Goal: Task Accomplishment & Management: Use online tool/utility

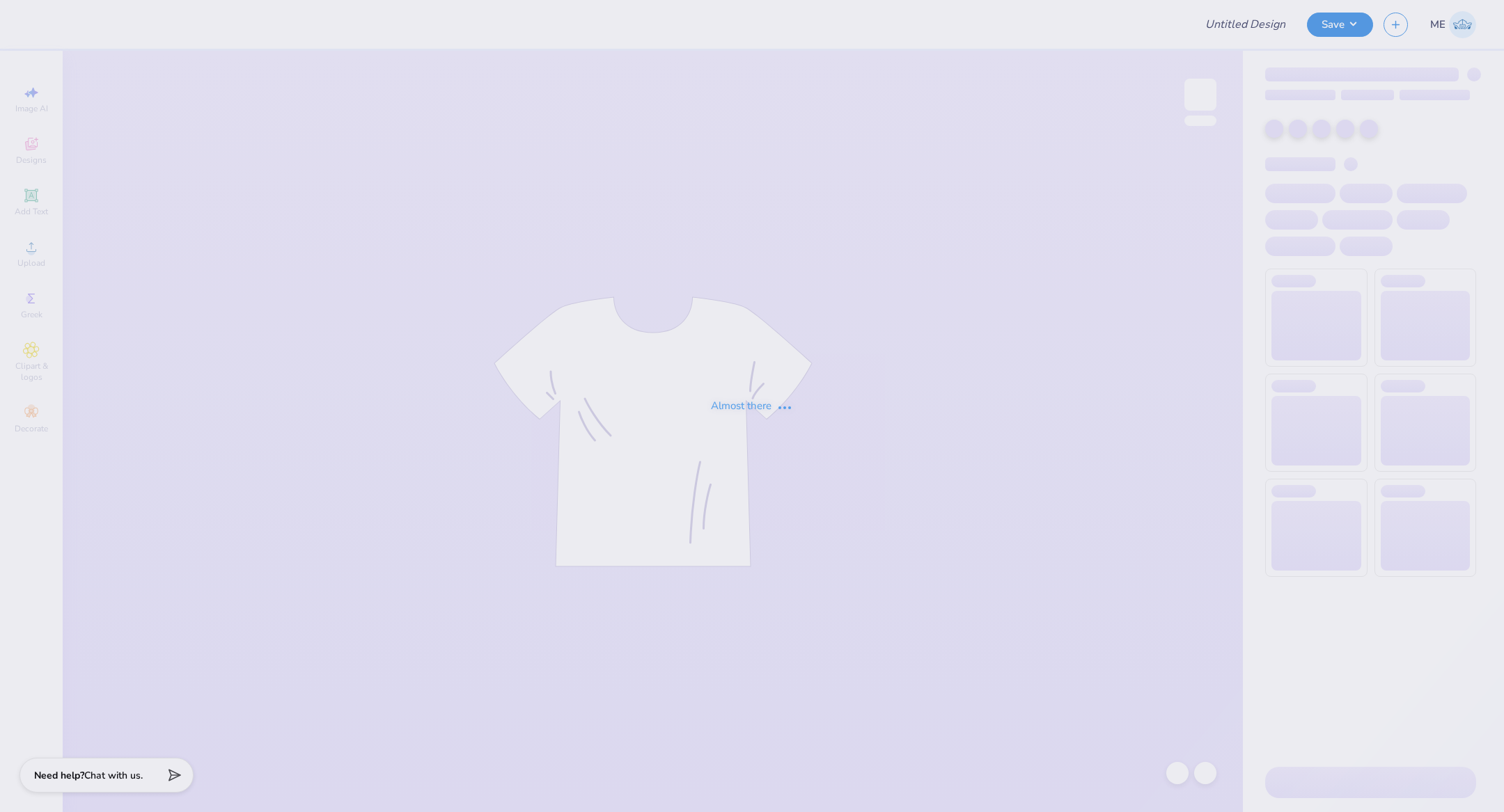
type input "DG - Parents Weekend 2"
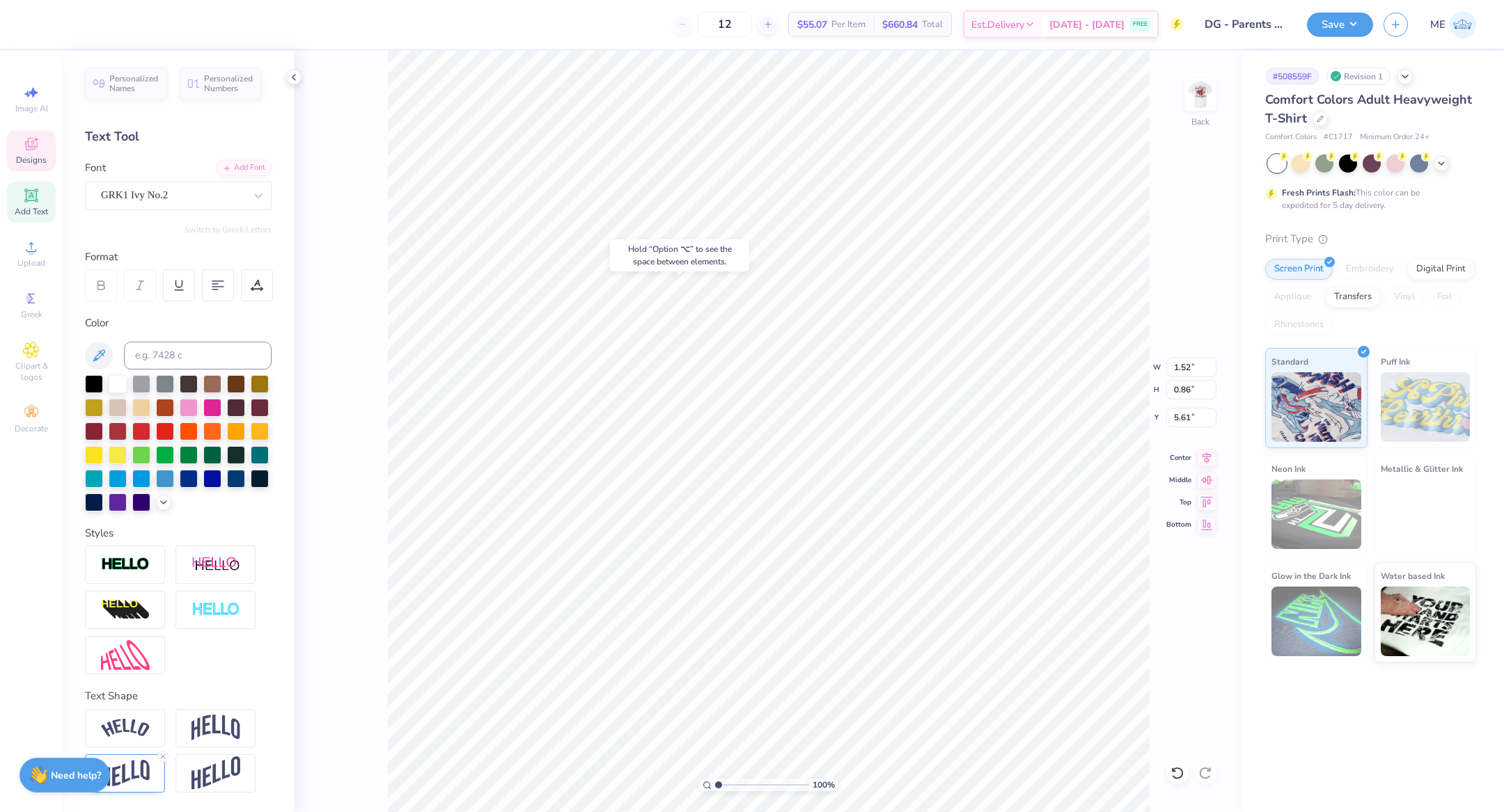
type input "5.61"
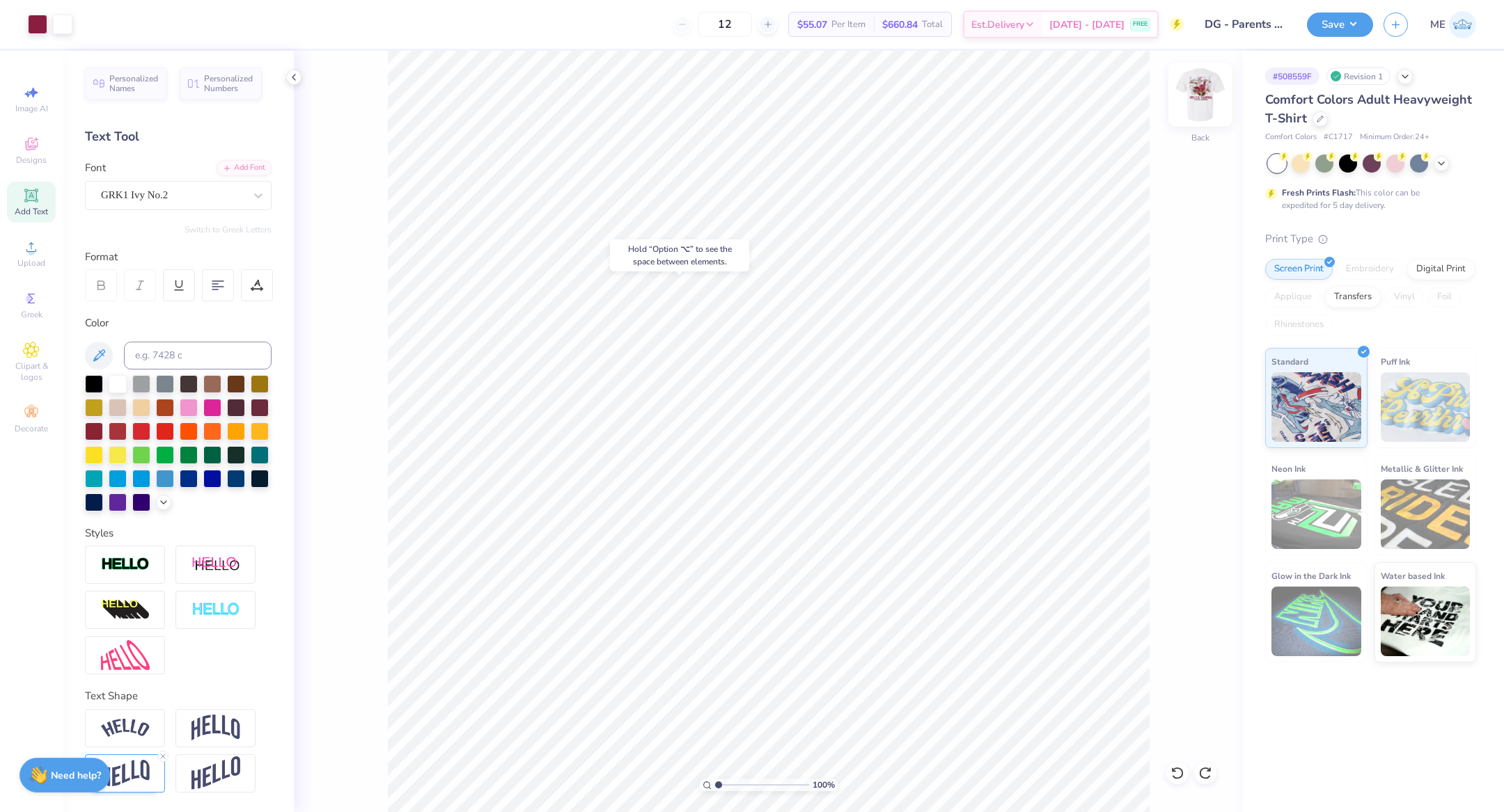
click at [1202, 102] on img at bounding box center [1200, 94] width 55 height 55
click at [1190, 100] on img at bounding box center [1200, 94] width 55 height 55
click at [1185, 371] on input "4.66" at bounding box center [1191, 368] width 50 height 20
type input "4.00"
type input "2.24"
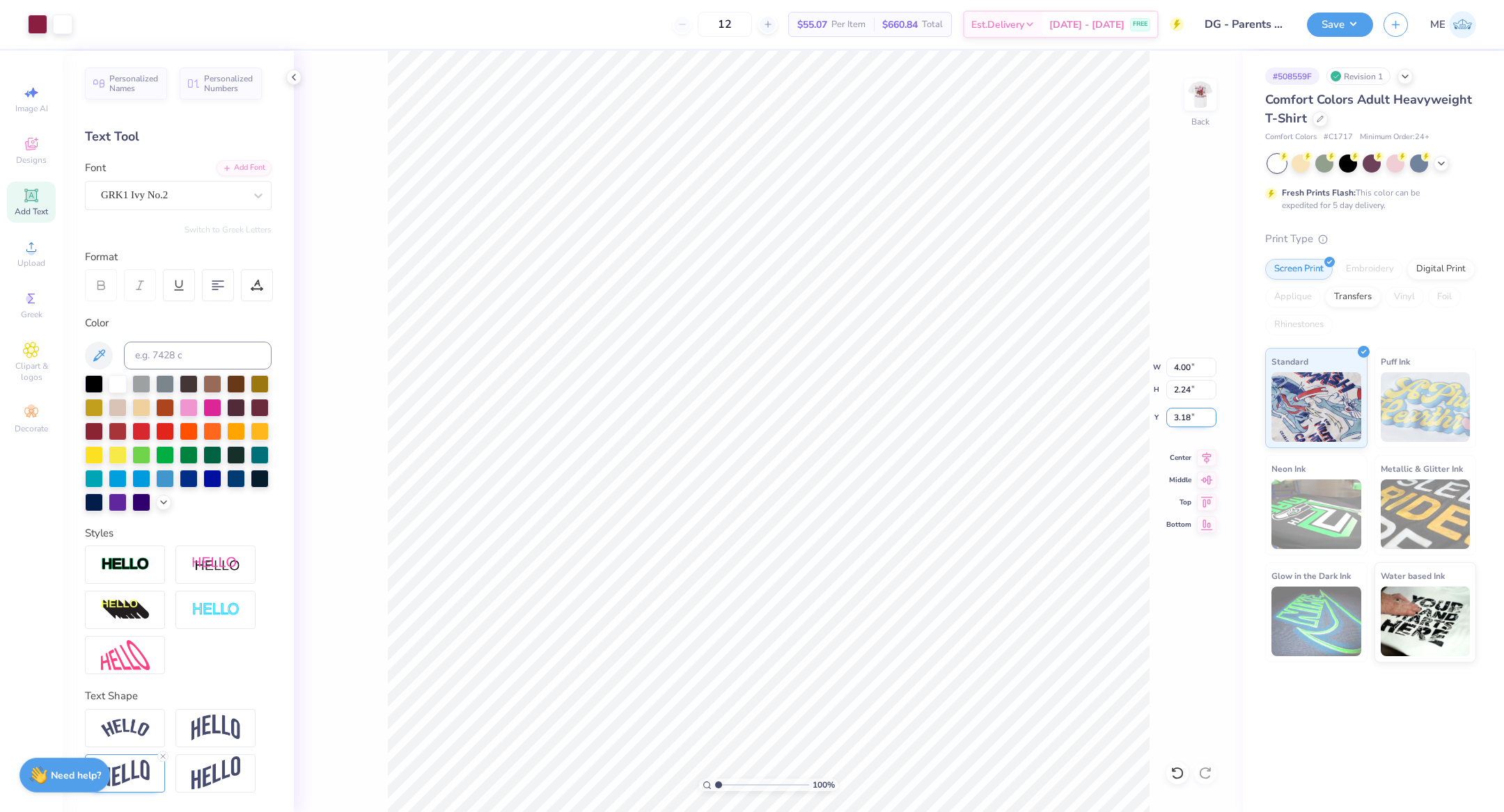
click at [1190, 422] on input "3.18" at bounding box center [1191, 418] width 50 height 20
type input "3.00"
click at [1204, 91] on img at bounding box center [1200, 94] width 55 height 55
click at [706, 35] on input "12" at bounding box center [724, 25] width 54 height 25
type input "20.72"
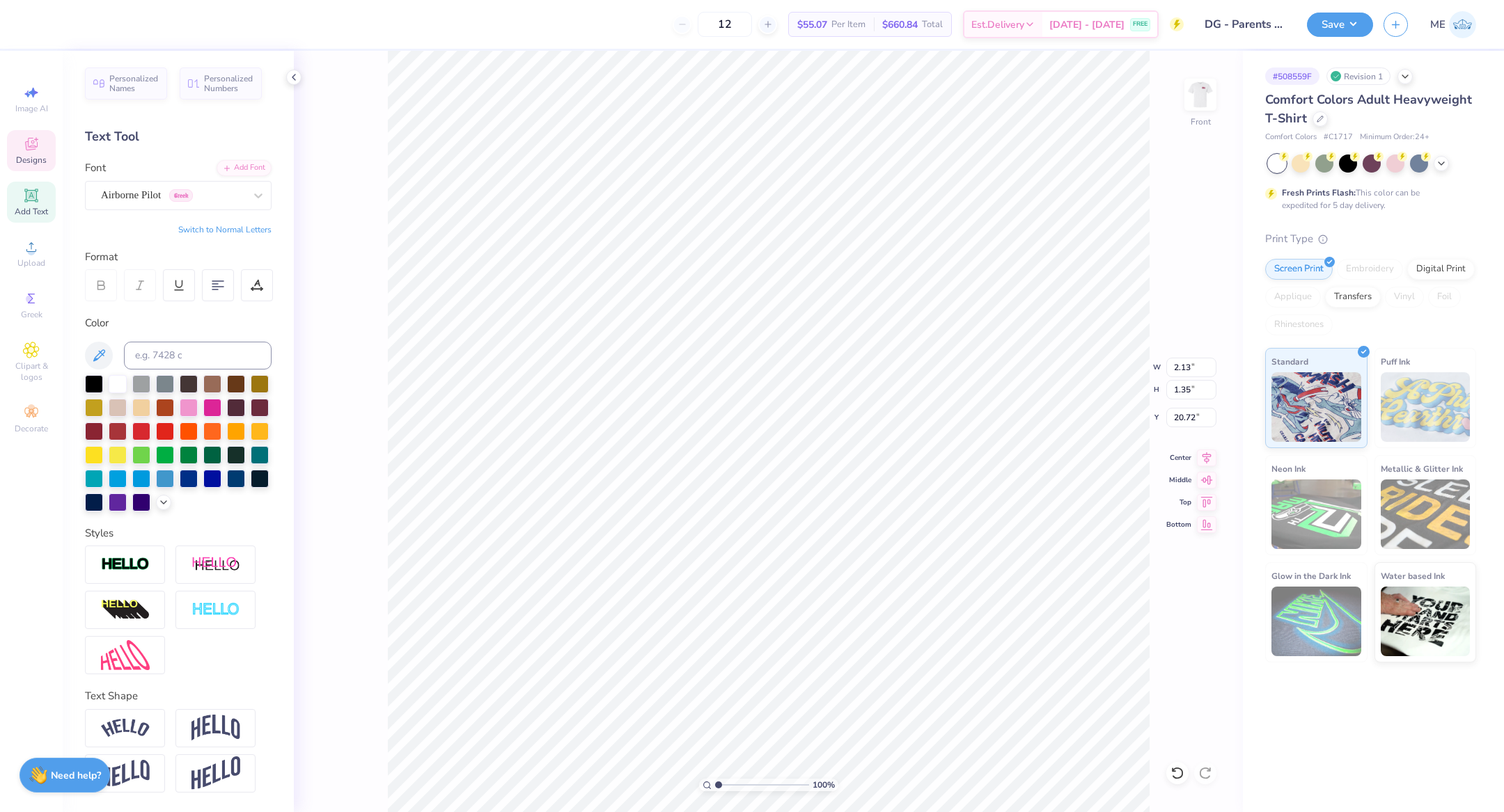
type input "13.05"
type input "13.99"
type input "3.00"
type input "20.36"
click at [18, 247] on div "Upload" at bounding box center [31, 253] width 48 height 41
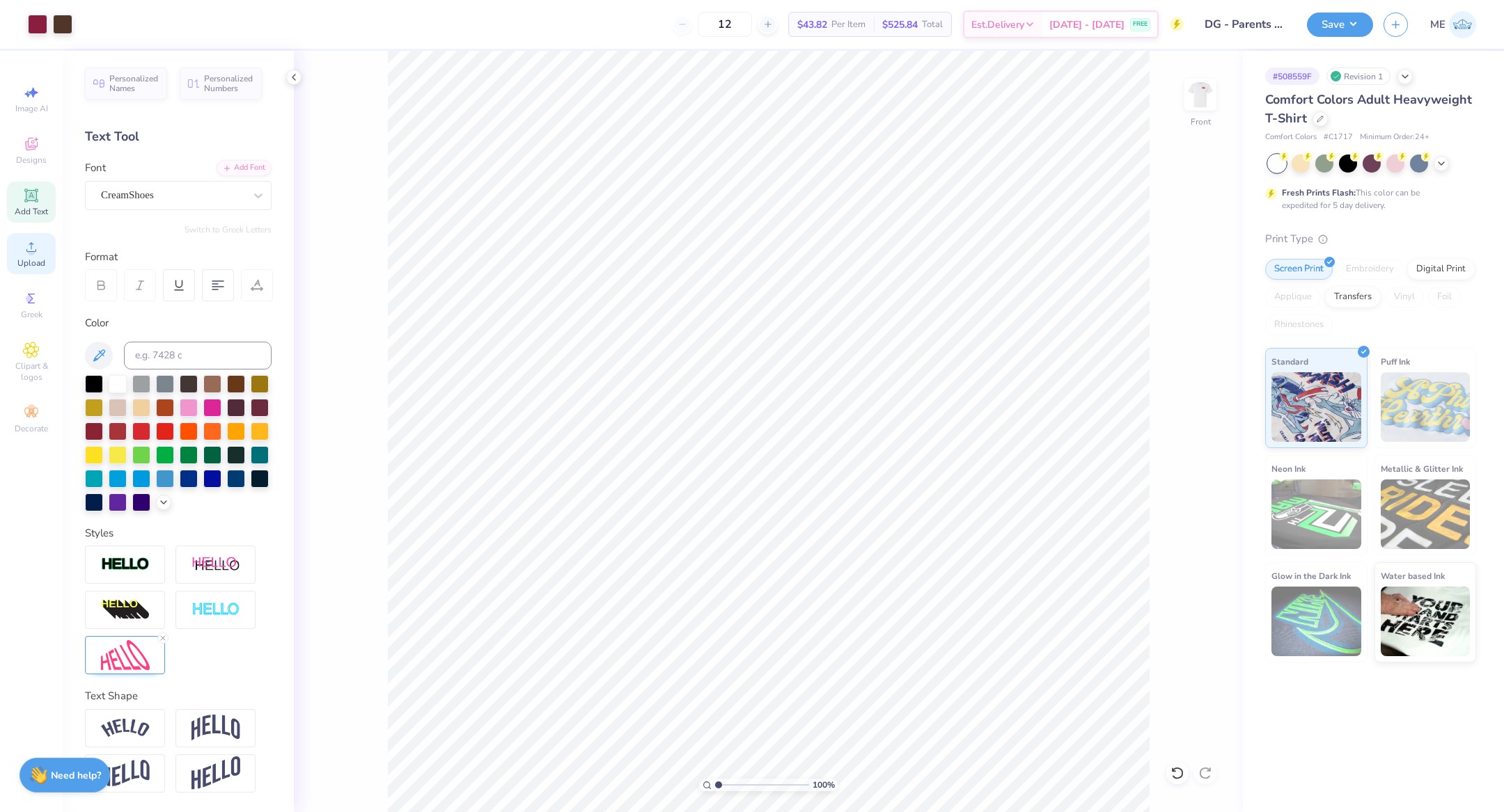
click at [29, 249] on circle at bounding box center [31, 251] width 8 height 8
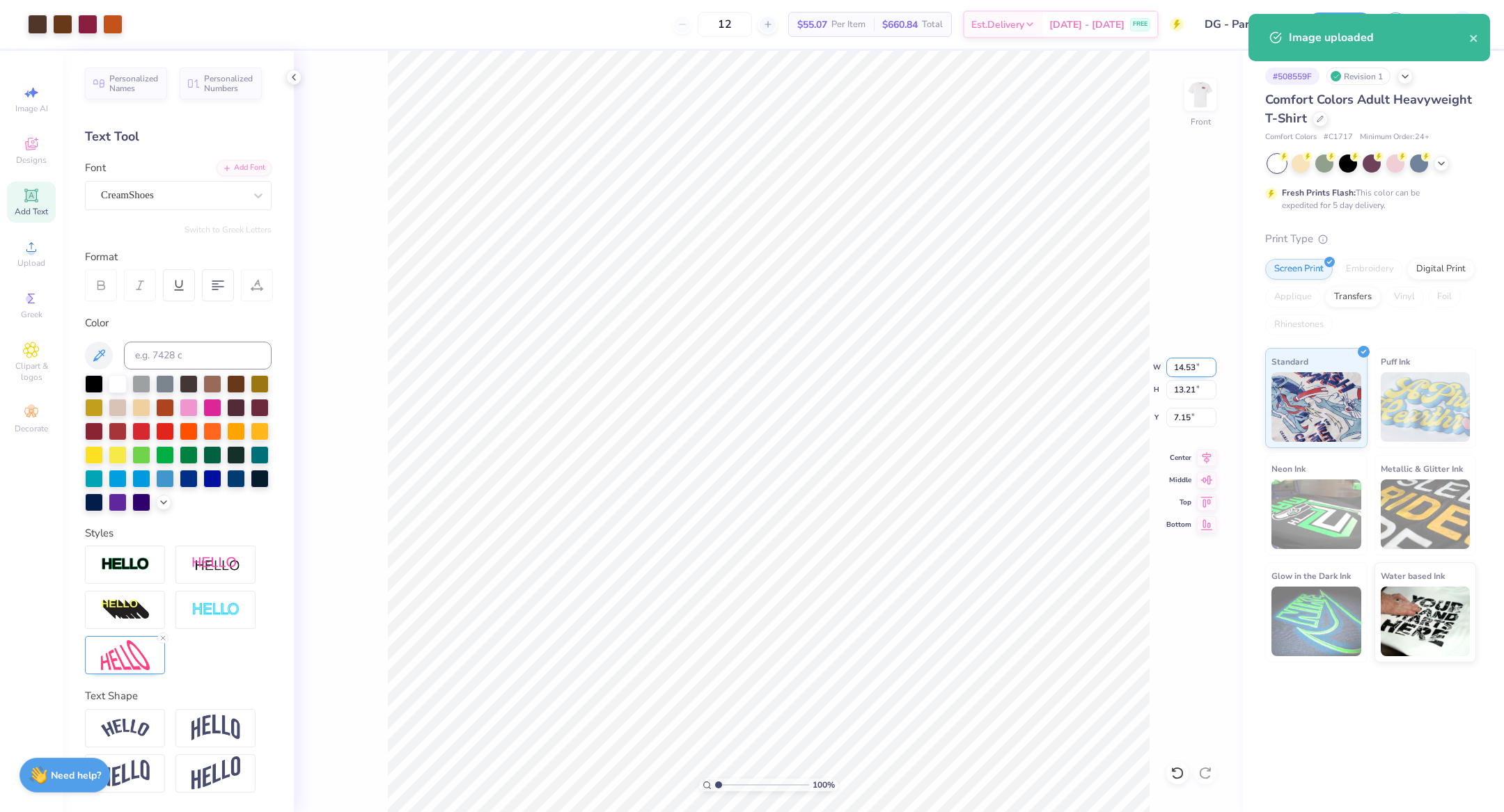
click at [1175, 369] on input "14.53" at bounding box center [1191, 368] width 50 height 20
type input "12.00"
type input "10.91"
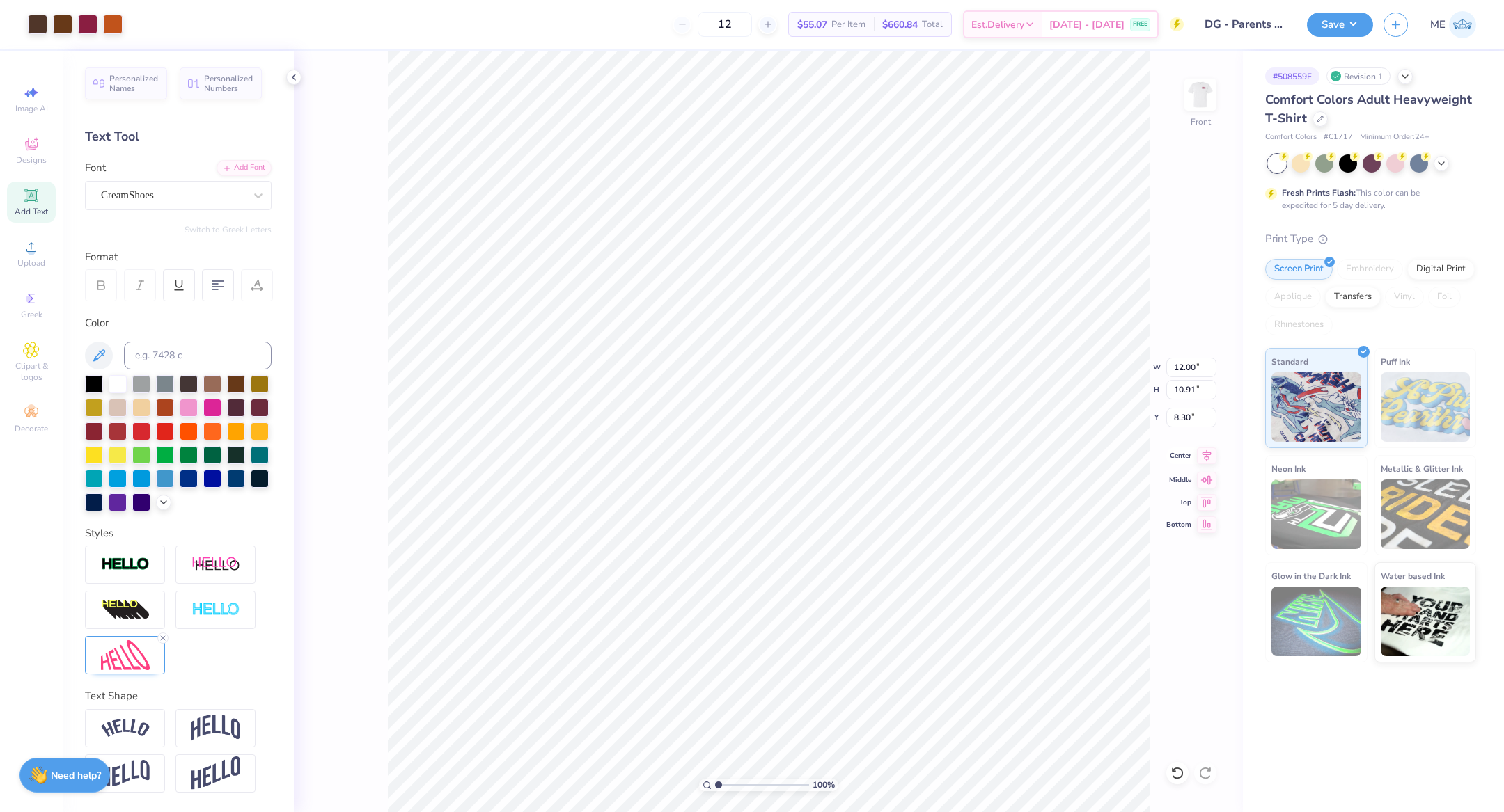
click at [1203, 462] on icon at bounding box center [1206, 456] width 20 height 17
click at [1185, 423] on input "8.30" at bounding box center [1191, 418] width 50 height 20
type input "3.00"
click at [1200, 455] on icon at bounding box center [1206, 456] width 20 height 17
click at [1186, 364] on input "12.27" at bounding box center [1191, 368] width 50 height 20
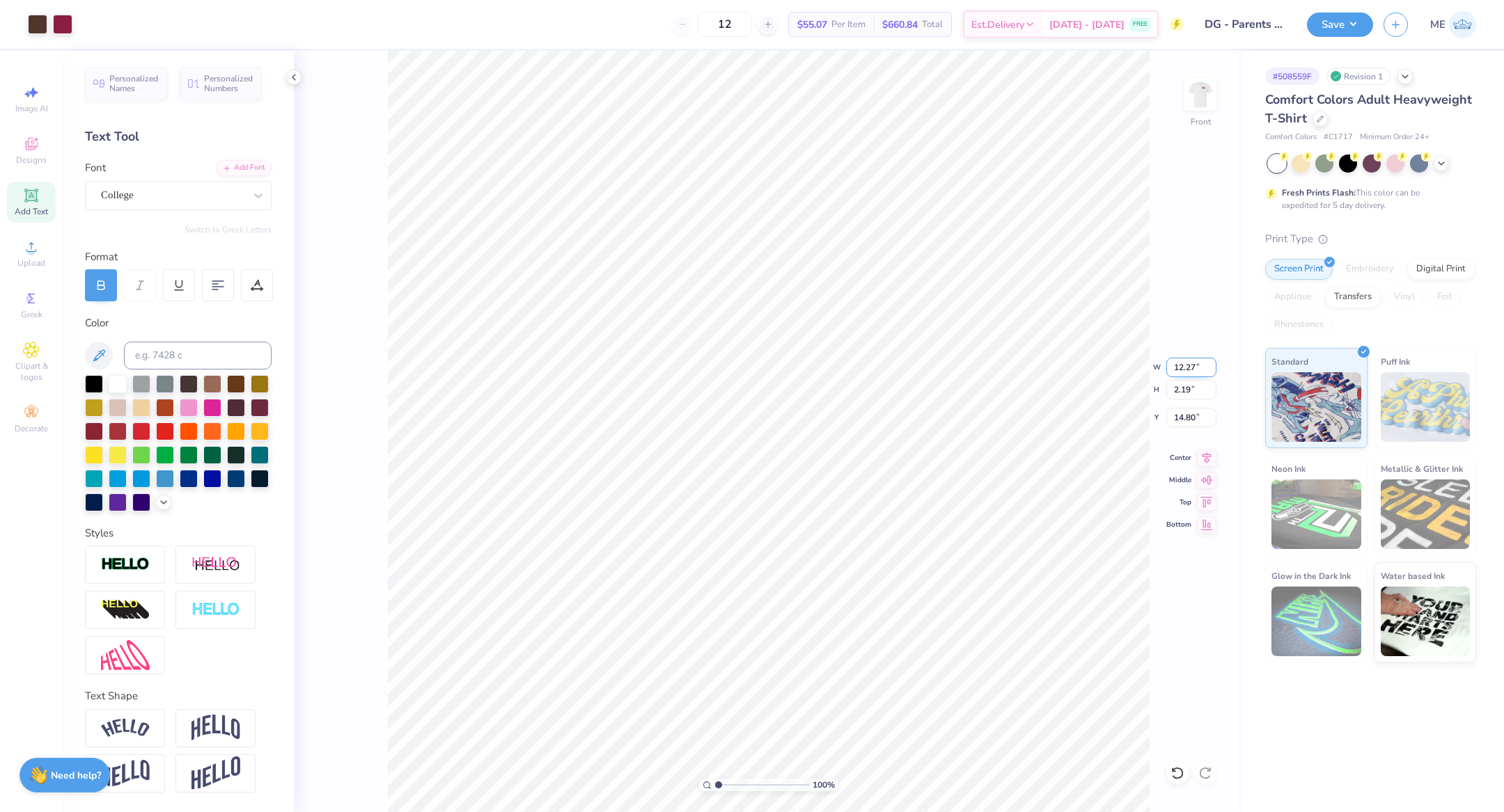
click at [1195, 373] on input "12.27" at bounding box center [1191, 368] width 50 height 20
type input "12.00"
type input "2.14"
type input "14.16"
click at [1204, 454] on icon at bounding box center [1206, 456] width 20 height 17
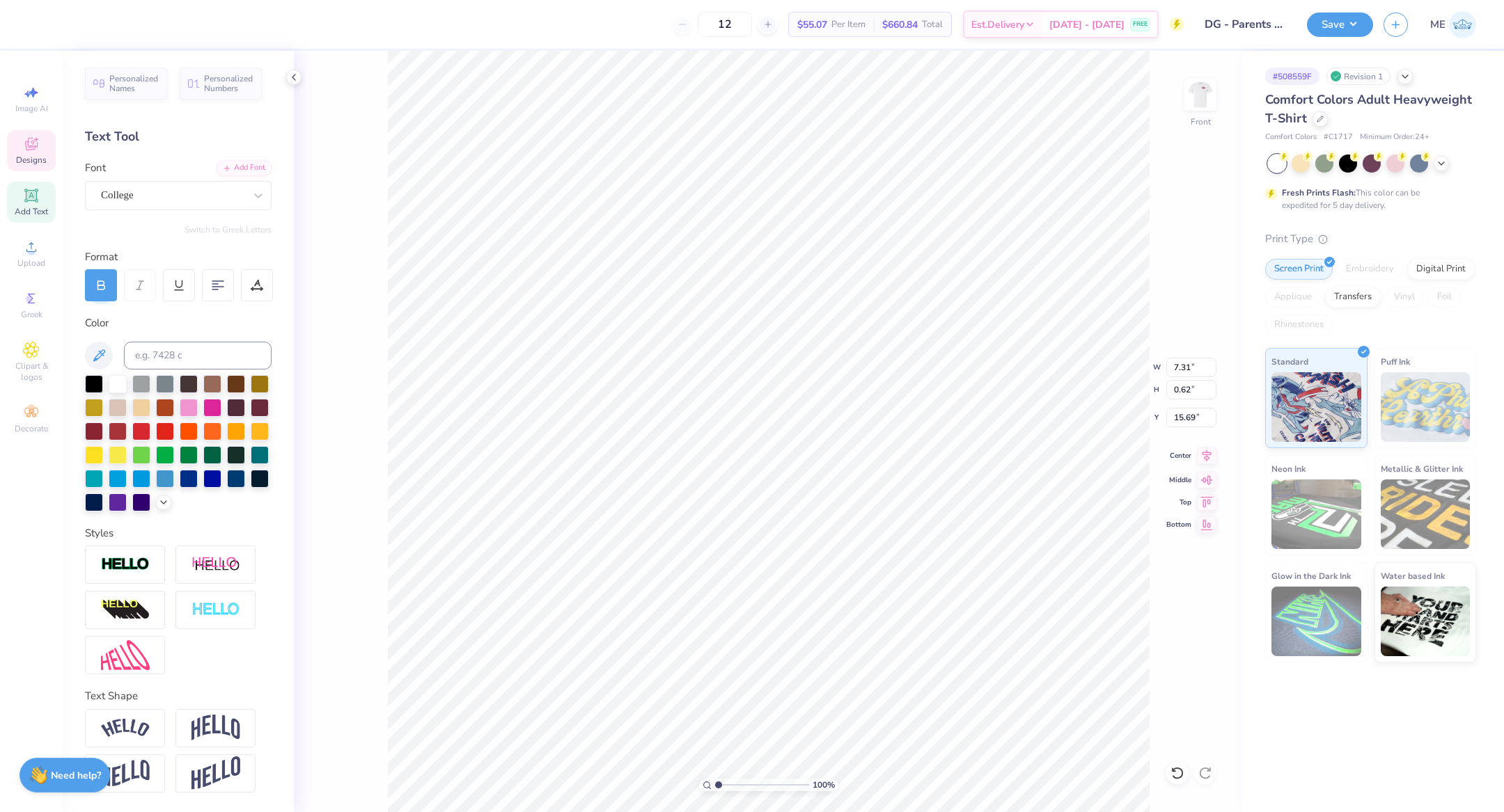
click at [1206, 455] on icon at bounding box center [1206, 455] width 9 height 12
type input "12.05"
type input "3.82"
click at [1335, 15] on button "Save" at bounding box center [1340, 22] width 66 height 25
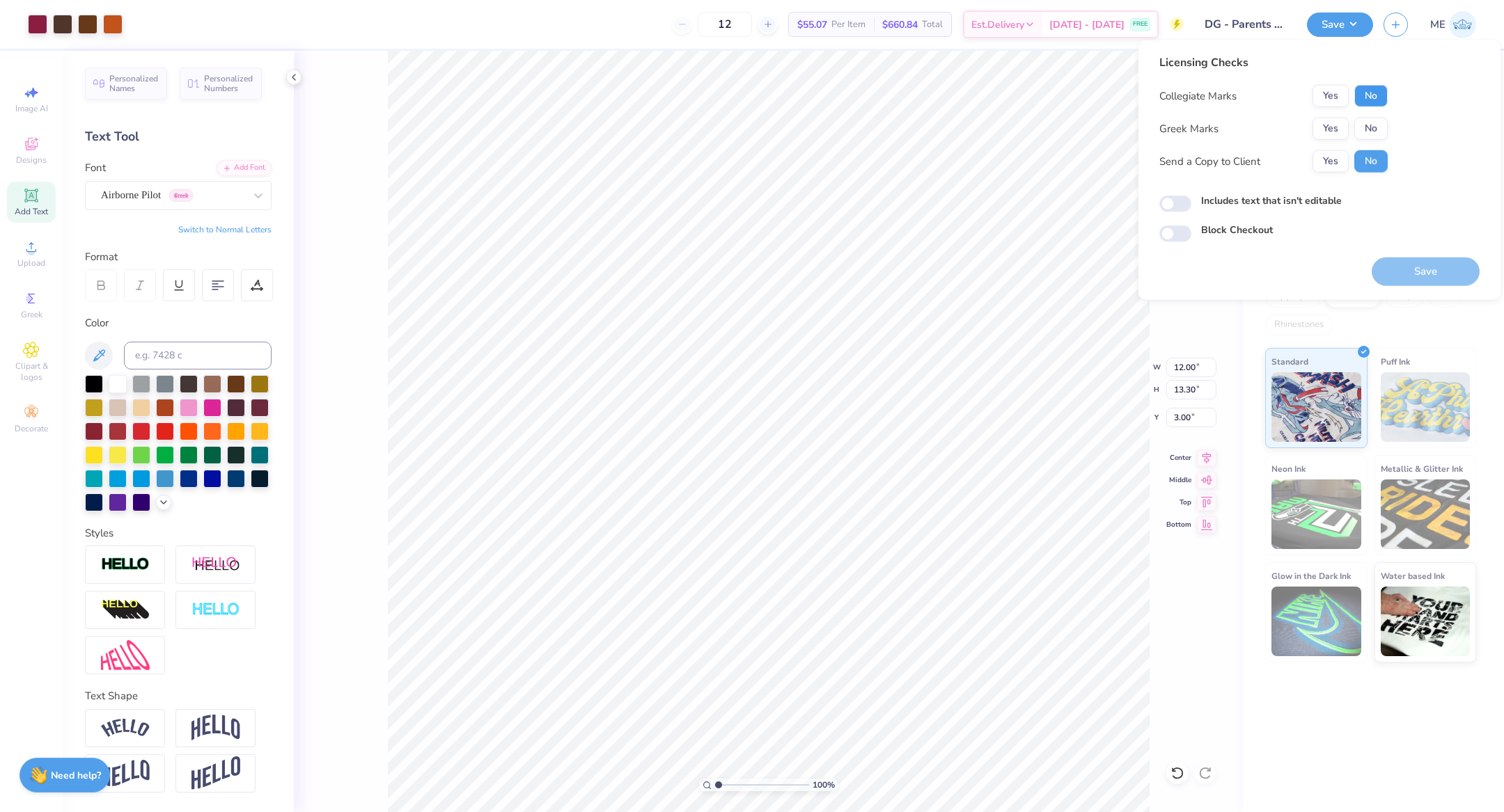
click at [1362, 96] on button "No" at bounding box center [1371, 96] width 34 height 22
click at [1328, 124] on button "Yes" at bounding box center [1331, 129] width 37 height 22
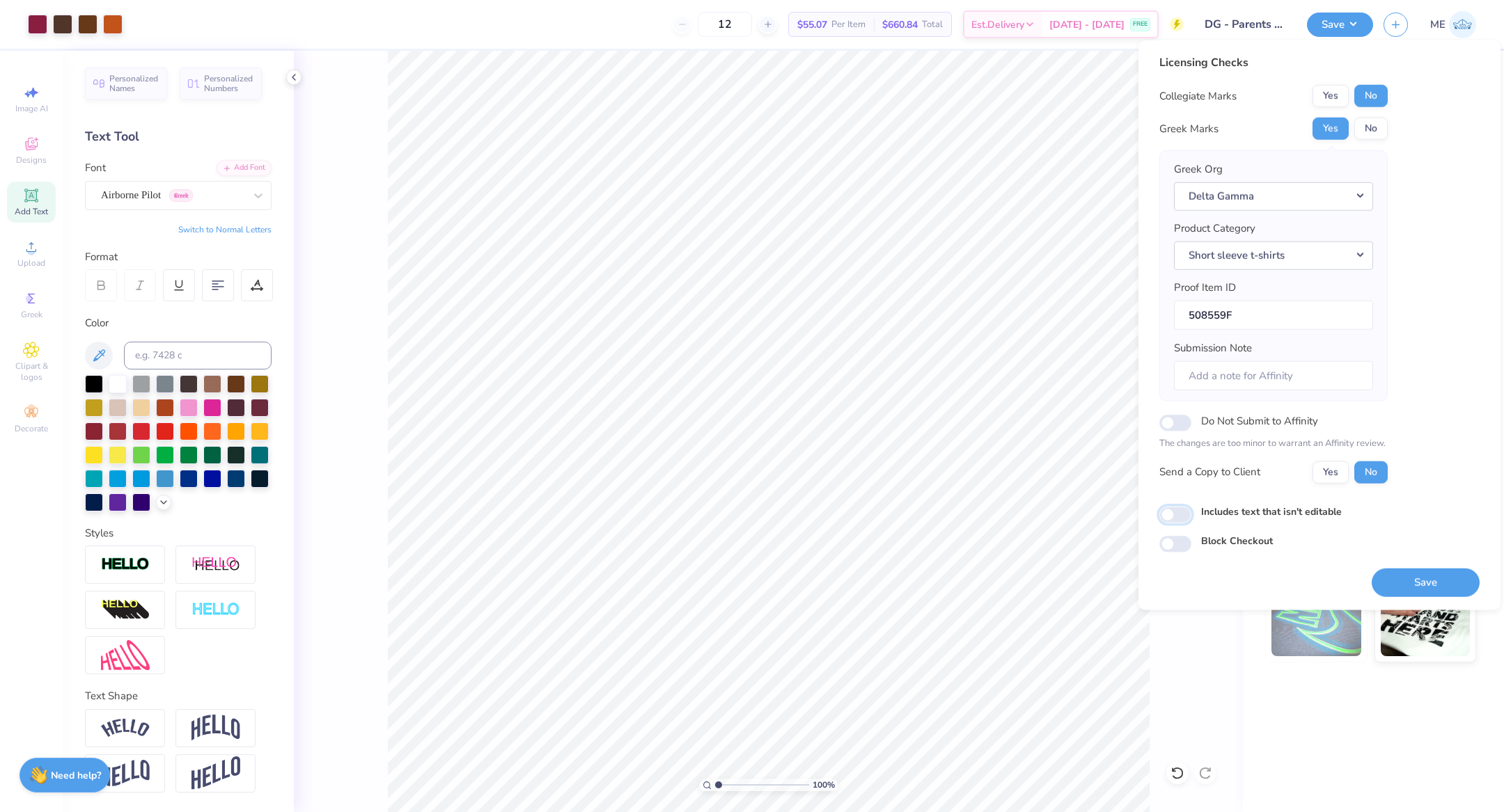
click at [1182, 520] on input "Includes text that isn't editable" at bounding box center [1175, 515] width 32 height 17
click at [1182, 512] on input "Includes text that isn't editable" at bounding box center [1175, 515] width 32 height 17
checkbox input "false"
click at [1446, 580] on button "Save" at bounding box center [1425, 582] width 108 height 29
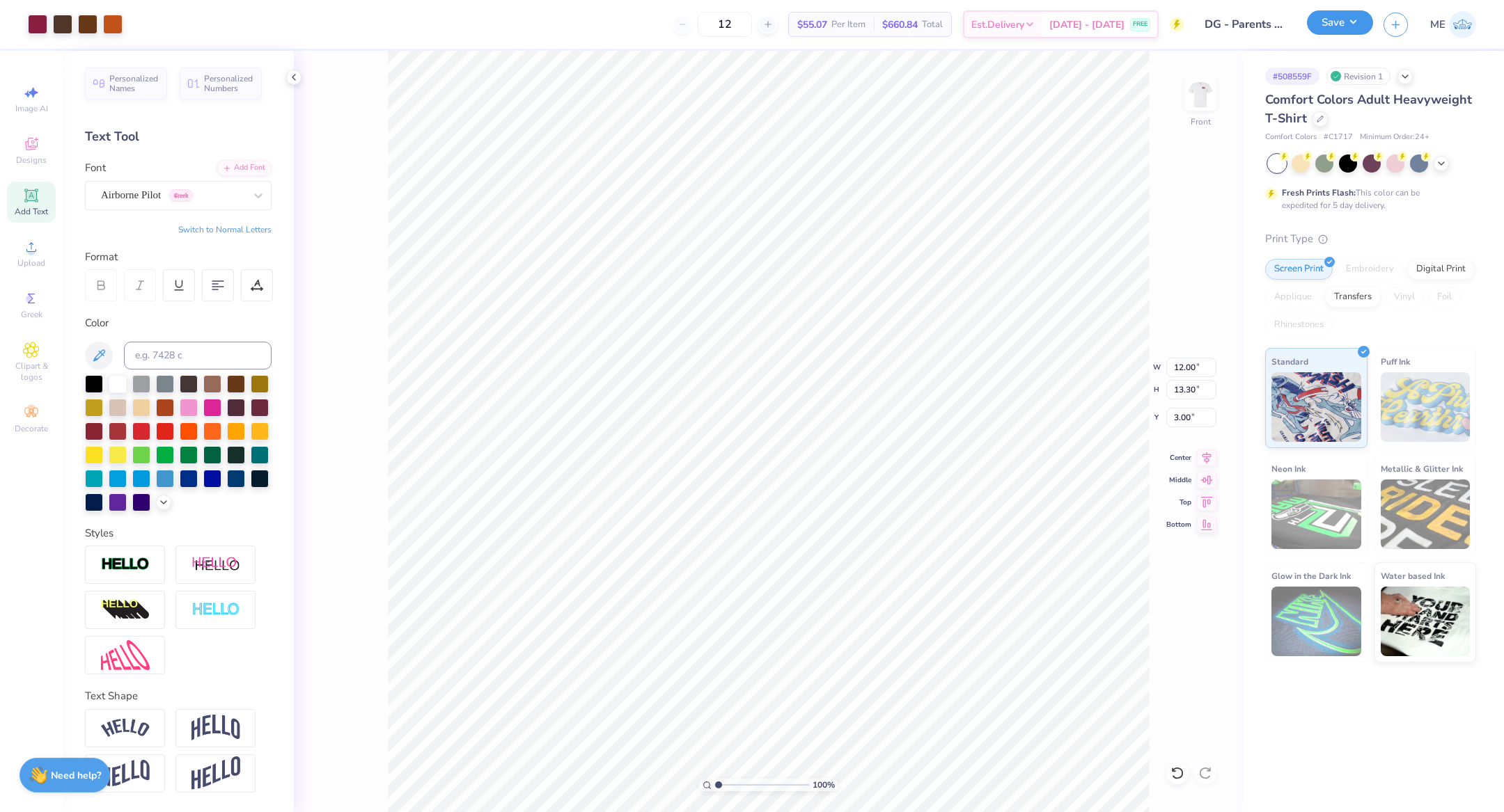
click at [1318, 12] on button "Save" at bounding box center [1340, 22] width 66 height 25
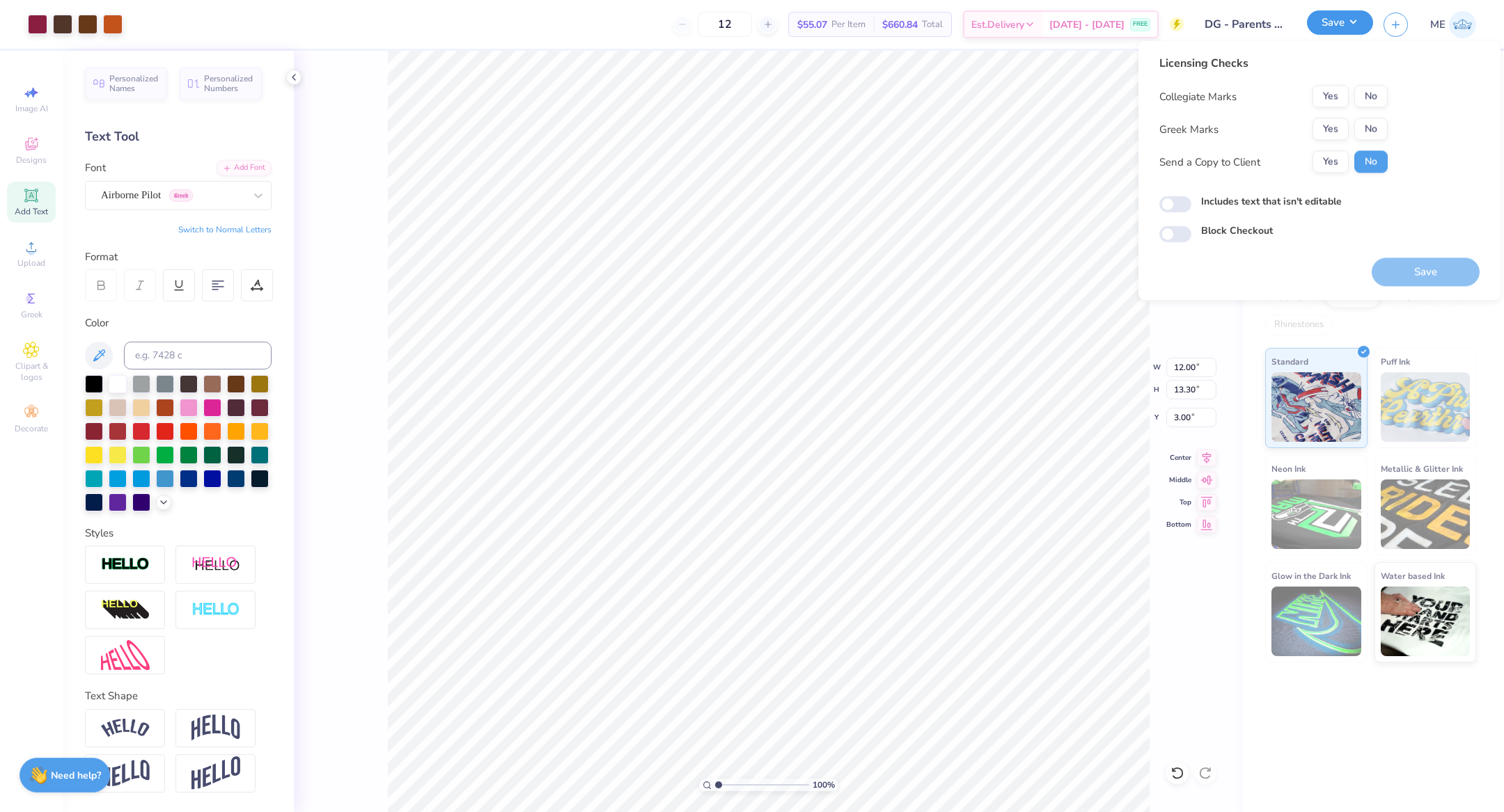
click at [1318, 12] on button "Save" at bounding box center [1340, 22] width 66 height 25
